Goal: Task Accomplishment & Management: Manage account settings

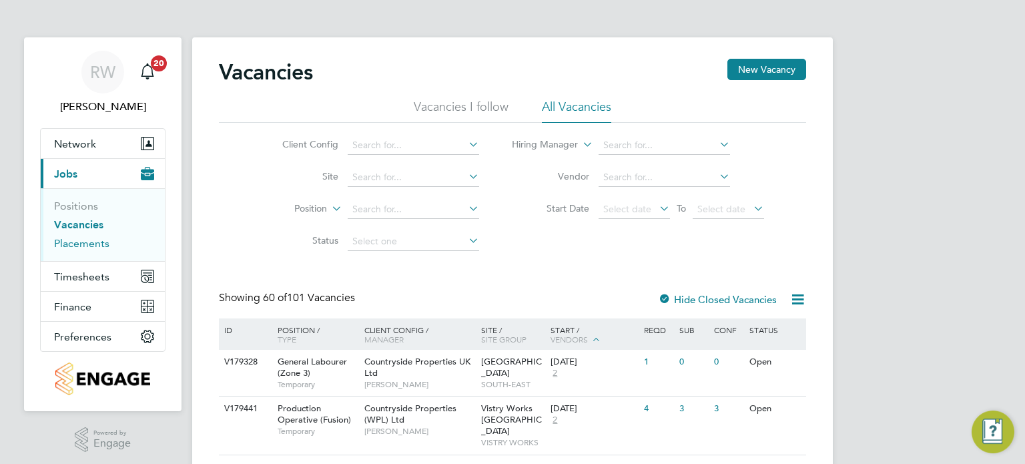
click at [79, 237] on link "Placements" at bounding box center [81, 243] width 55 height 13
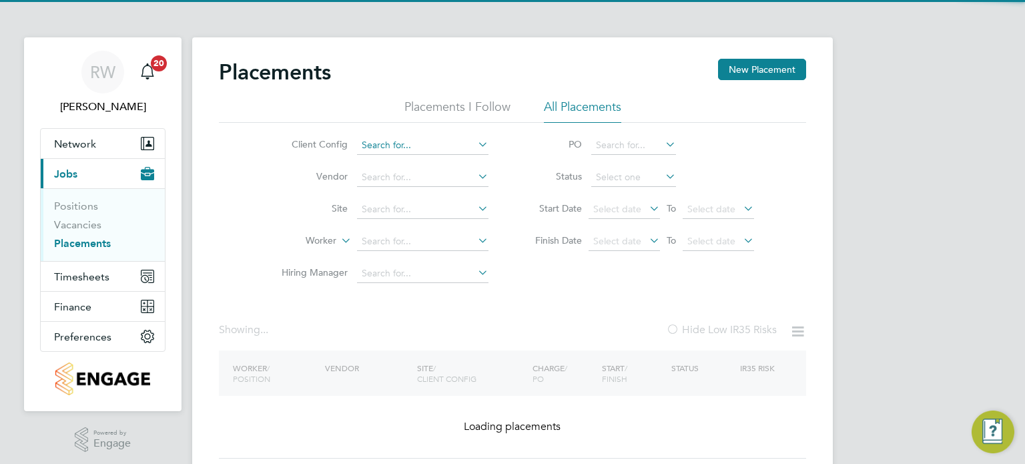
click at [406, 138] on input at bounding box center [423, 145] width 132 height 19
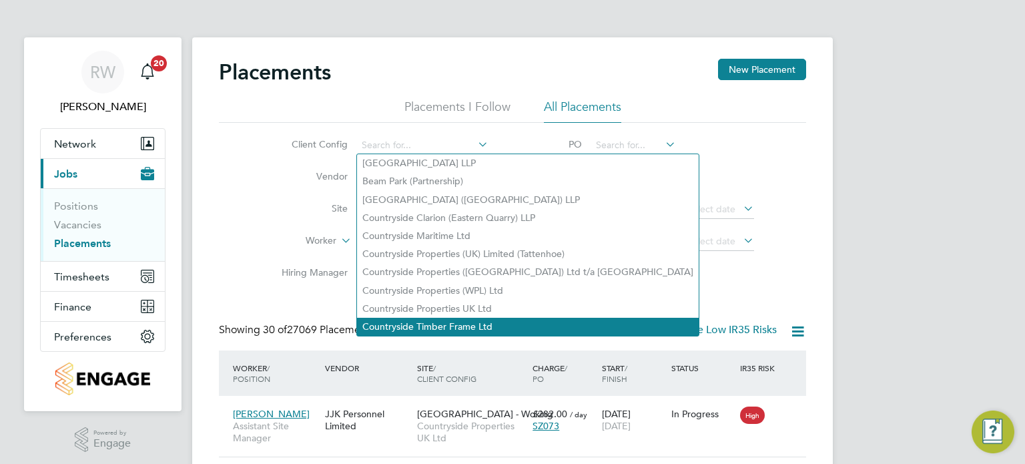
click at [441, 330] on li "Countryside Timber Frame Ltd" at bounding box center [528, 327] width 342 height 18
type input "Countryside Timber Frame Ltd"
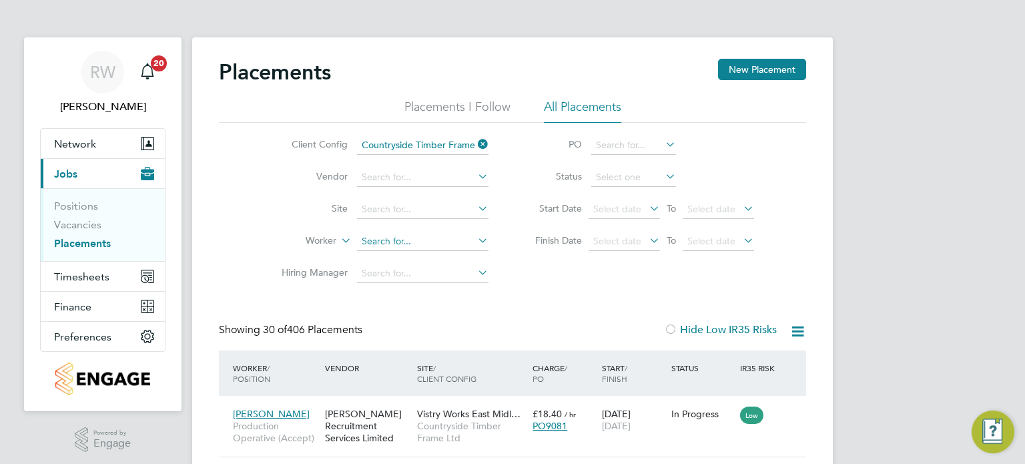
click at [378, 238] on input at bounding box center [423, 241] width 132 height 19
type input "krysztof"
click at [427, 174] on input at bounding box center [423, 177] width 132 height 19
click at [426, 192] on li "Thorn [PERSON_NAME] Limited" at bounding box center [430, 195] width 147 height 18
type input "Thorn [PERSON_NAME] Limited"
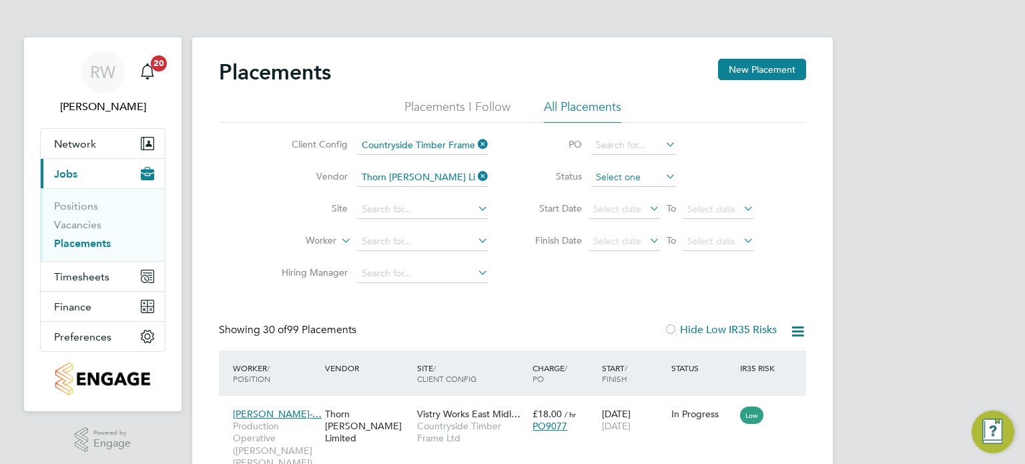
click at [626, 180] on input at bounding box center [634, 177] width 85 height 19
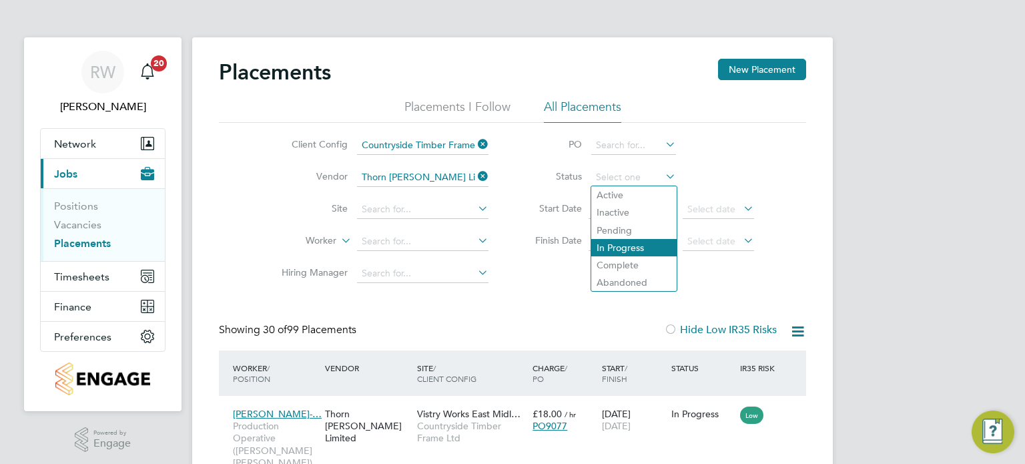
click at [628, 241] on li "In Progress" at bounding box center [634, 247] width 85 height 17
type input "In Progress"
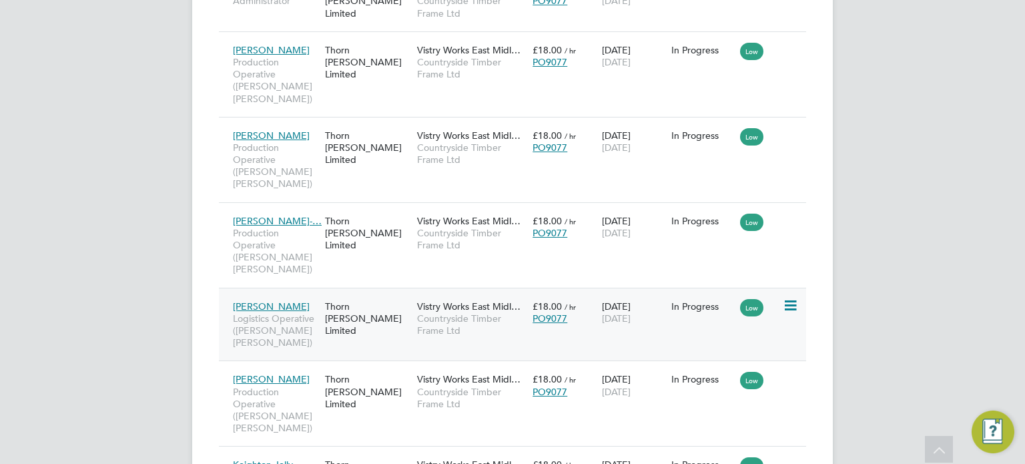
click at [472, 312] on span "Countryside Timber Frame Ltd" at bounding box center [471, 324] width 109 height 24
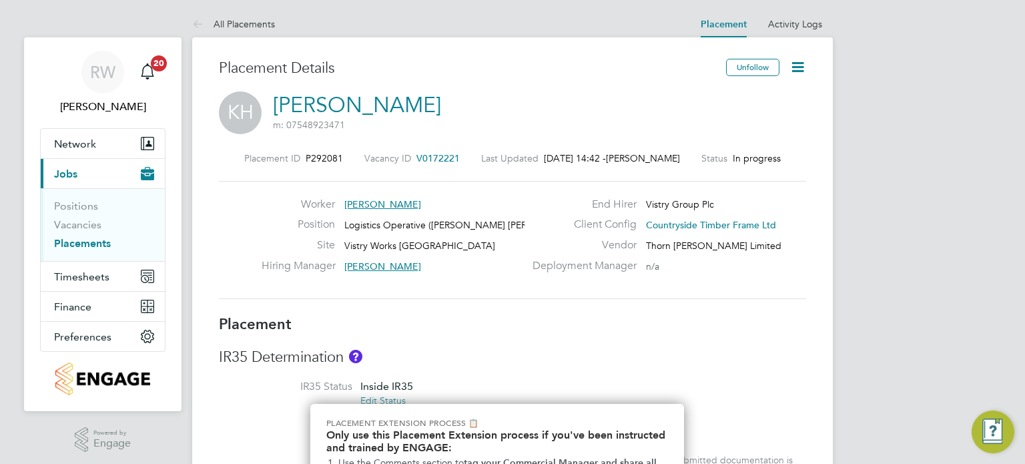
scroll to position [331, 0]
